Goal: Task Accomplishment & Management: Use online tool/utility

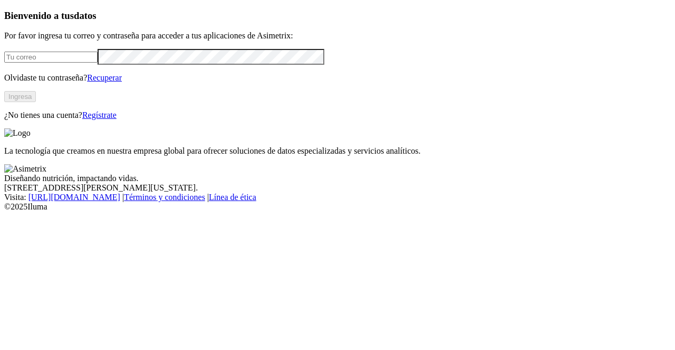
click at [44, 63] on input "email" at bounding box center [50, 57] width 93 height 11
type input "[PERSON_NAME][EMAIL_ADDRESS][PERSON_NAME][DOMAIN_NAME]"
click input "submit" at bounding box center [0, 0] width 0 height 0
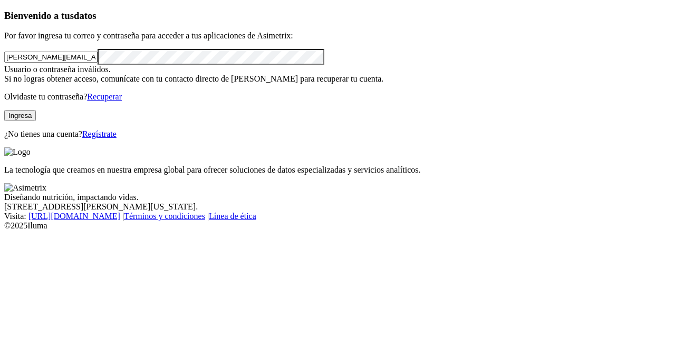
click input "submit" at bounding box center [0, 0] width 0 height 0
